Goal: Transaction & Acquisition: Purchase product/service

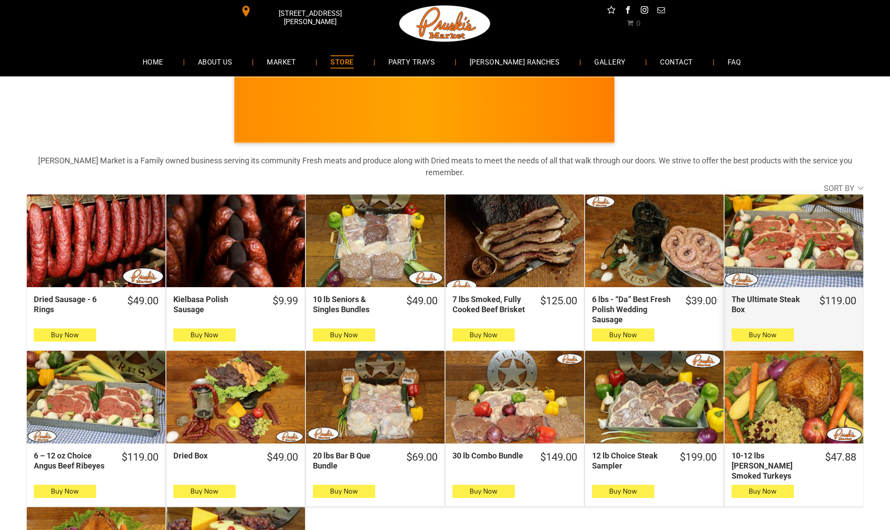
scroll to position [190, 0]
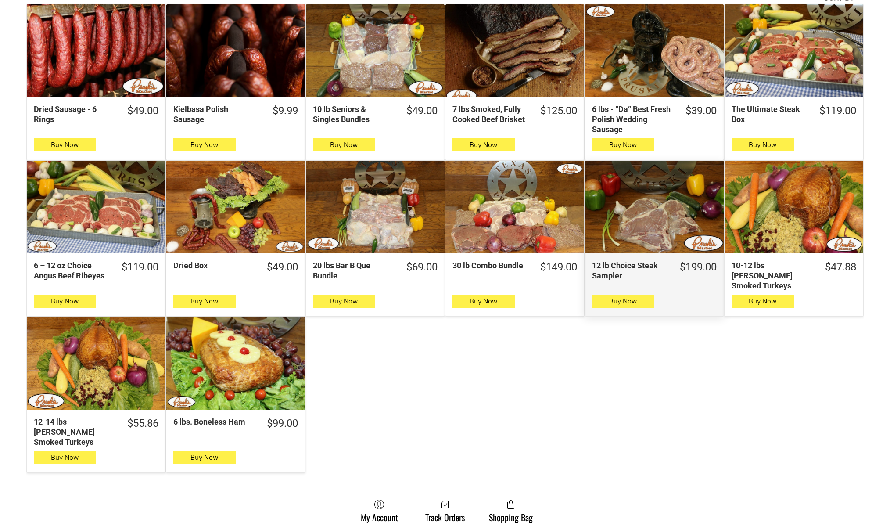
click at [642, 216] on div "12 lb Choice Steak Sampler" at bounding box center [654, 207] width 139 height 93
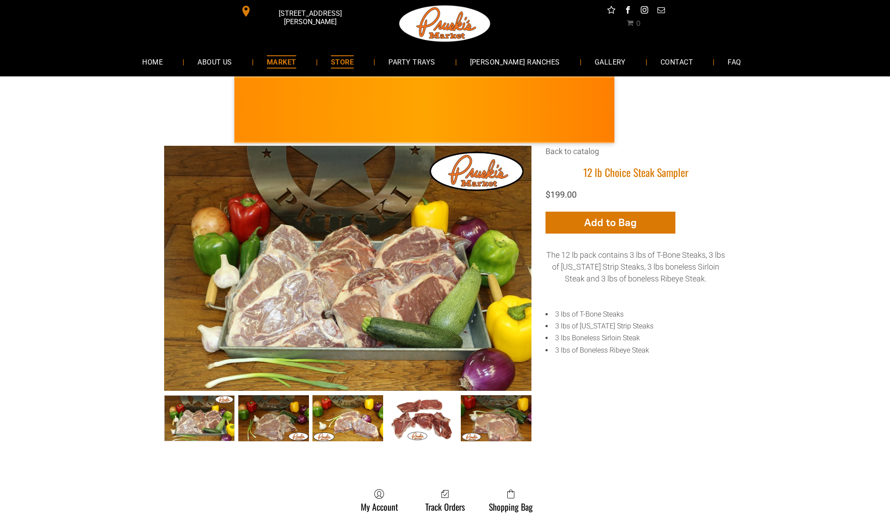
click at [291, 68] on span "MARKET" at bounding box center [281, 61] width 29 height 13
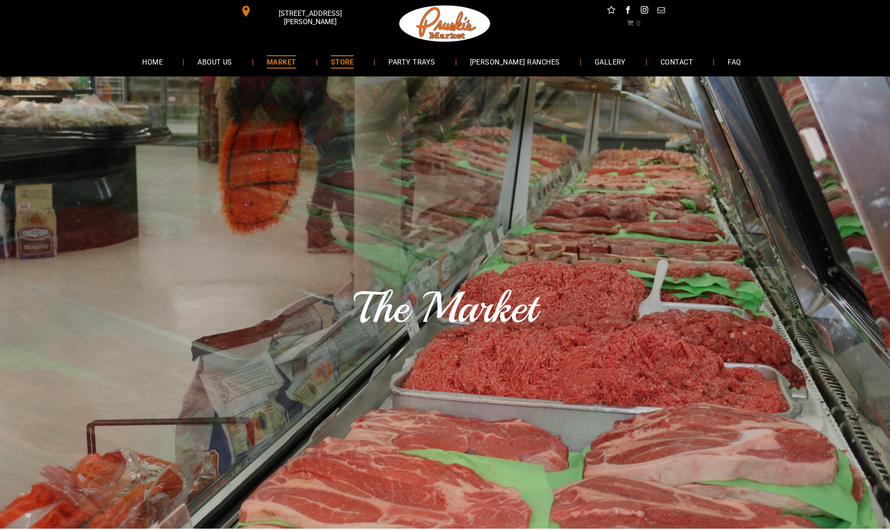
click at [354, 62] on span "STORE" at bounding box center [342, 61] width 23 height 13
click at [338, 61] on link "STORE" at bounding box center [342, 61] width 49 height 23
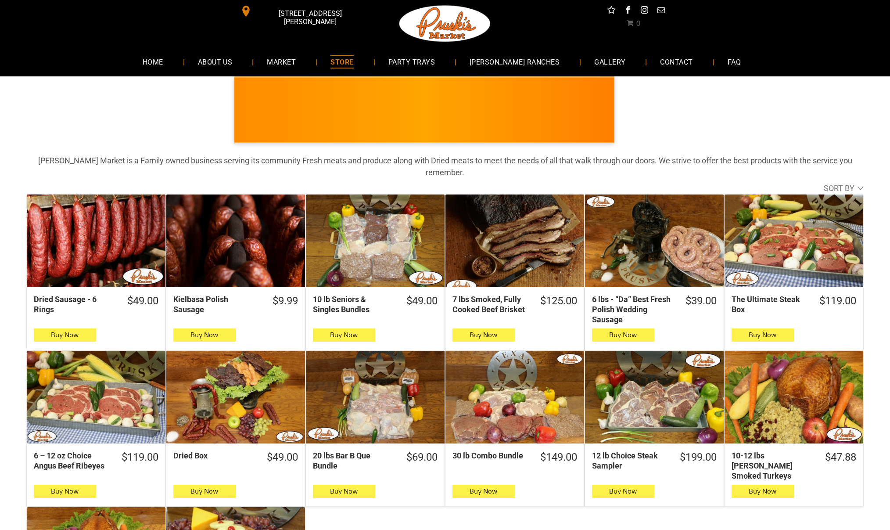
scroll to position [190, 0]
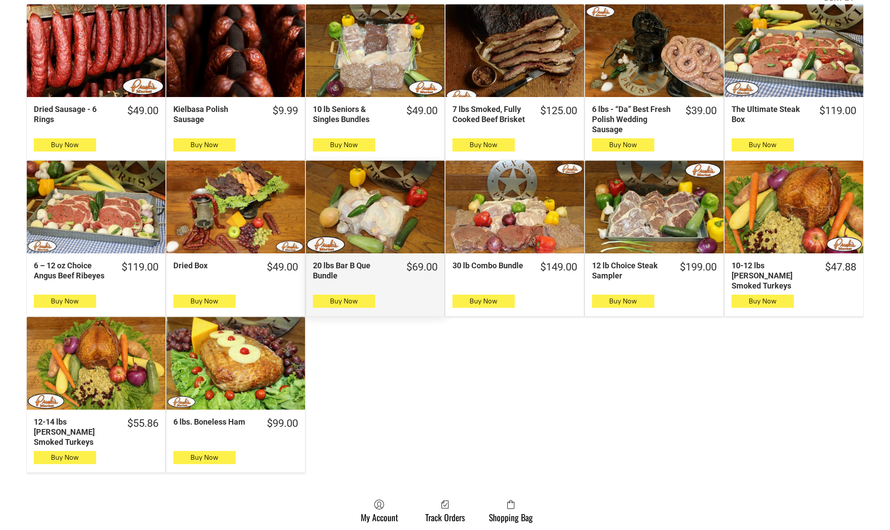
click at [400, 202] on div "20 lbs Bar B Que Bundle" at bounding box center [375, 207] width 139 height 93
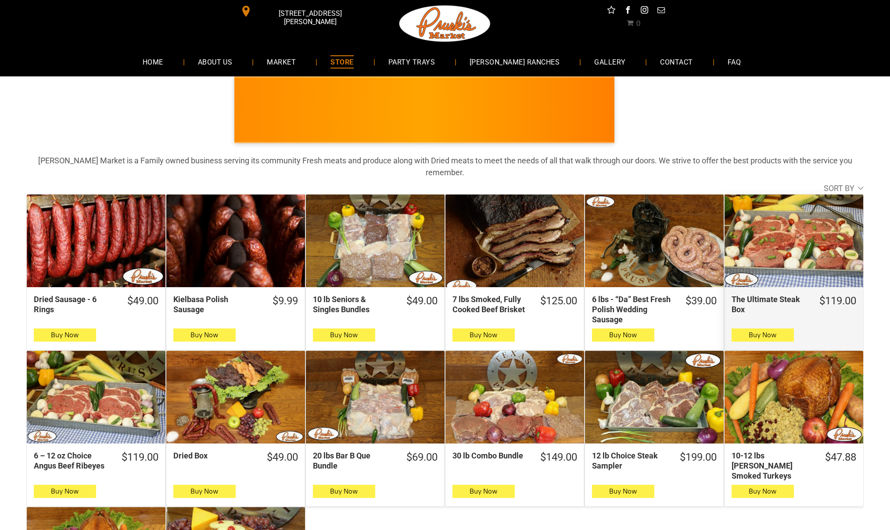
click at [822, 245] on div "The Ultimate Steak Box" at bounding box center [794, 240] width 139 height 93
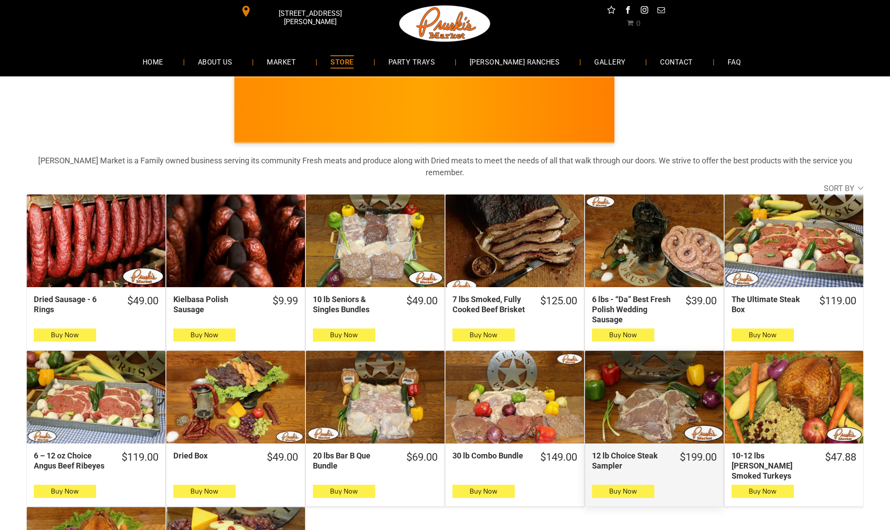
click at [681, 407] on div "12 lb Choice Steak Sampler" at bounding box center [654, 397] width 139 height 93
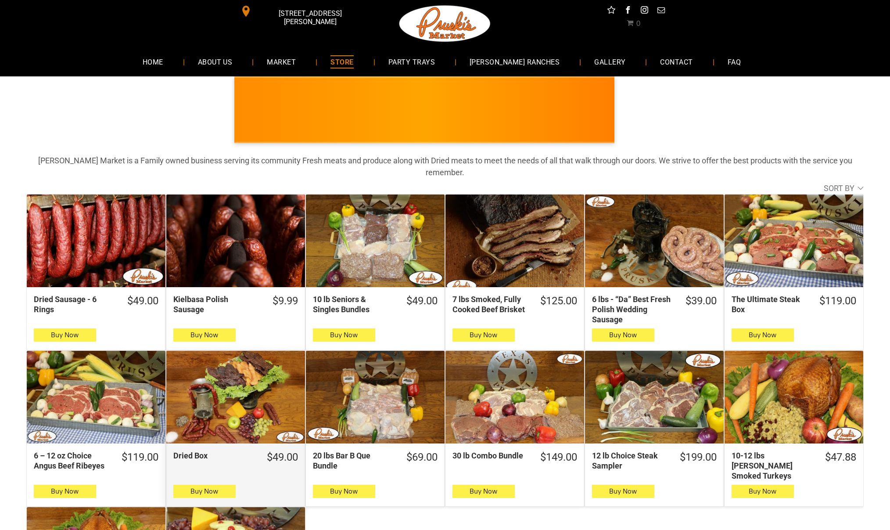
click at [271, 399] on div "Dried Box" at bounding box center [235, 397] width 139 height 93
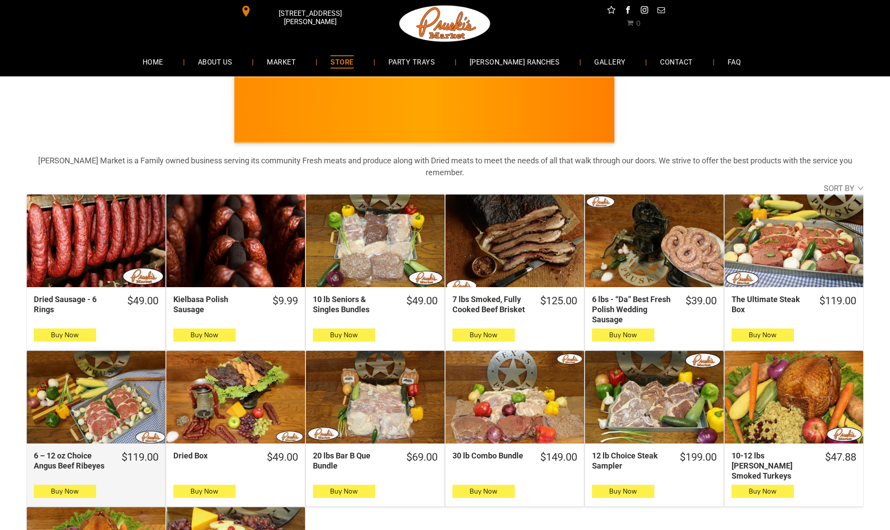
click at [101, 384] on div "6 – 12 oz Choice Angus Beef Ribeyes" at bounding box center [96, 397] width 139 height 93
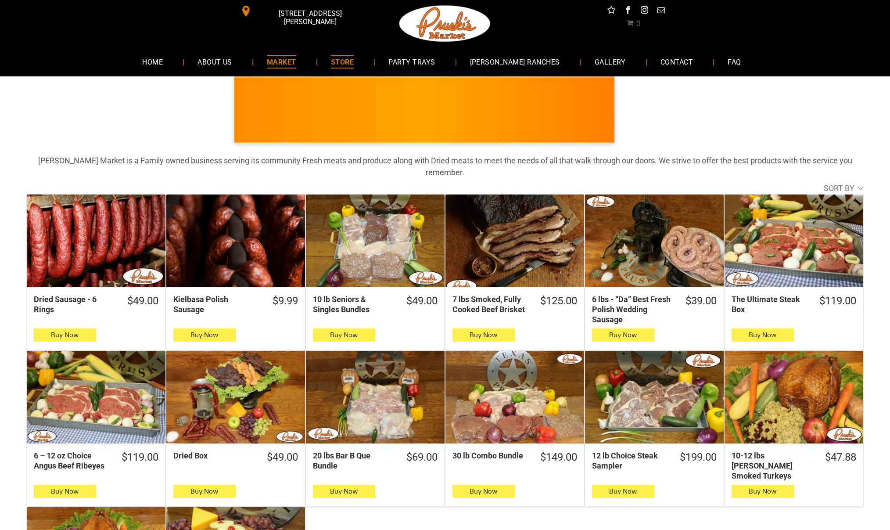
click at [294, 64] on span "MARKET" at bounding box center [281, 61] width 29 height 13
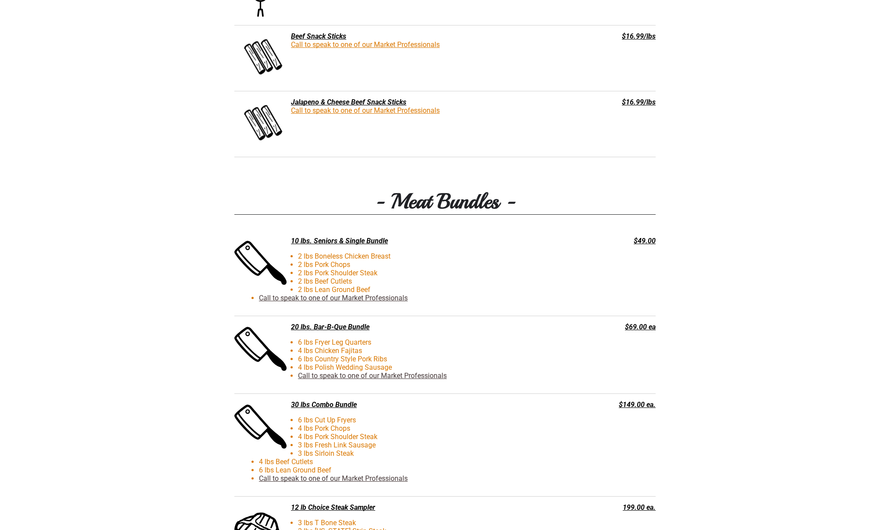
scroll to position [1718, 0]
